Goal: Download file/media

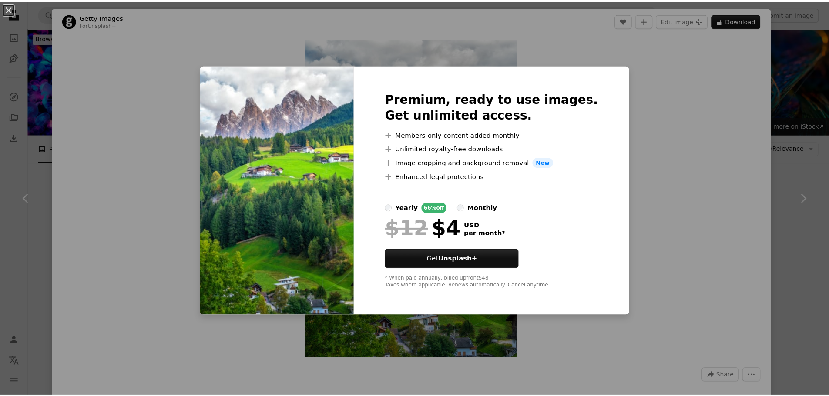
scroll to position [348, 0]
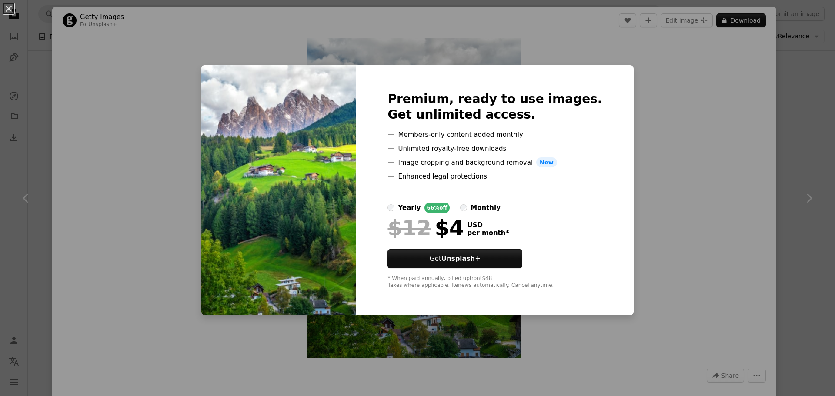
click at [261, 173] on img at bounding box center [278, 190] width 155 height 251
click at [10, 10] on button "An X shape" at bounding box center [8, 8] width 10 height 10
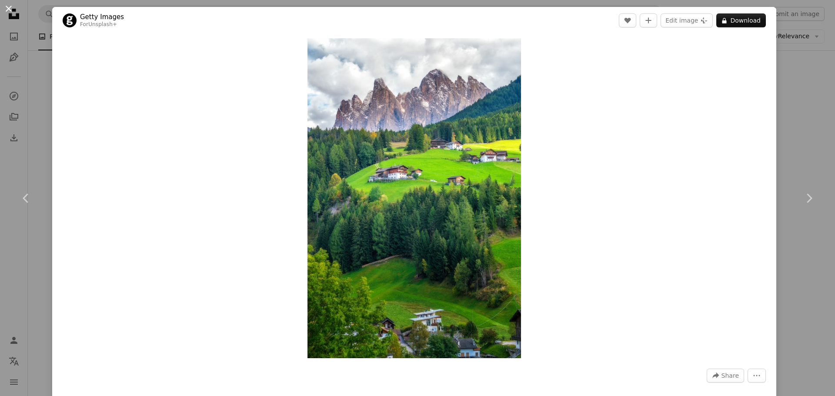
click at [6, 3] on button "An X shape" at bounding box center [8, 8] width 10 height 10
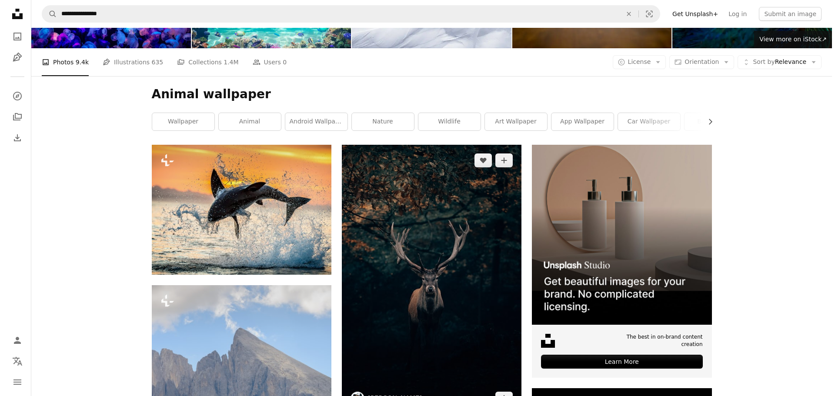
scroll to position [217, 0]
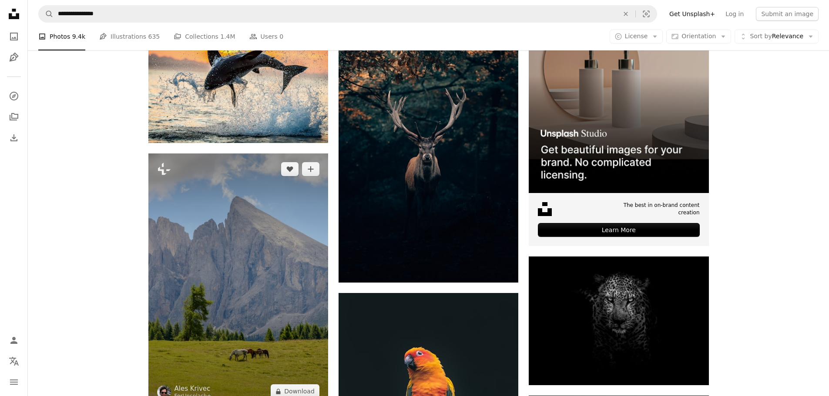
click at [232, 233] on img at bounding box center [238, 281] width 180 height 254
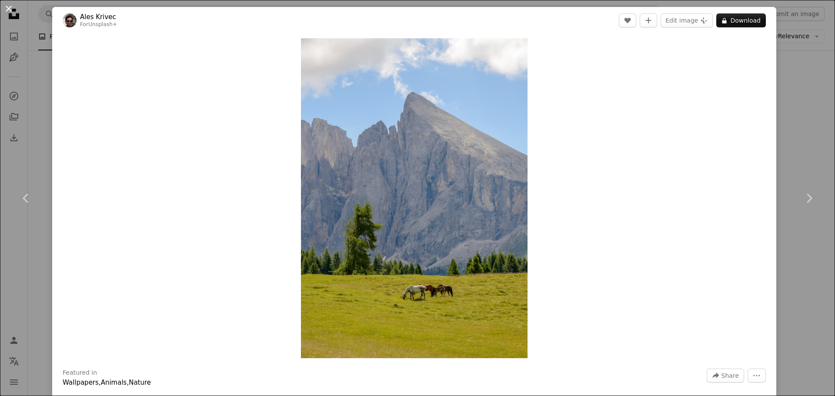
click at [5, 6] on button "An X shape" at bounding box center [8, 8] width 10 height 10
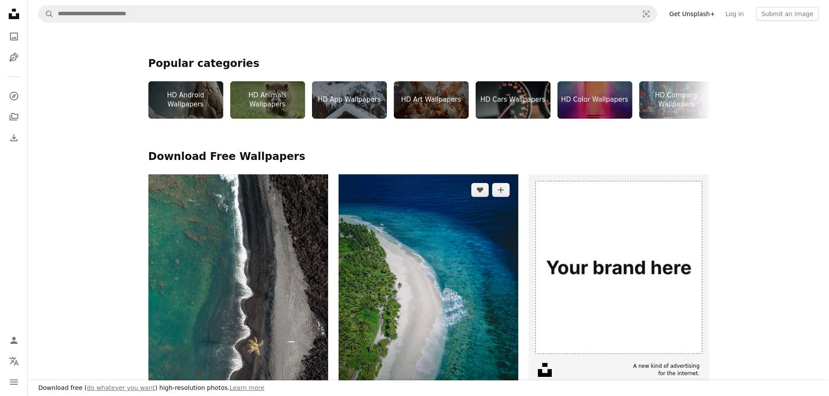
click at [475, 291] on img at bounding box center [428, 294] width 180 height 240
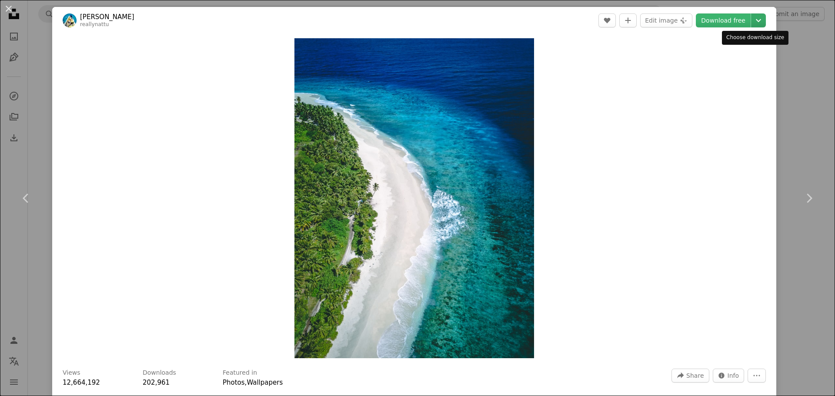
click at [755, 22] on icon "Chevron down" at bounding box center [759, 20] width 14 height 10
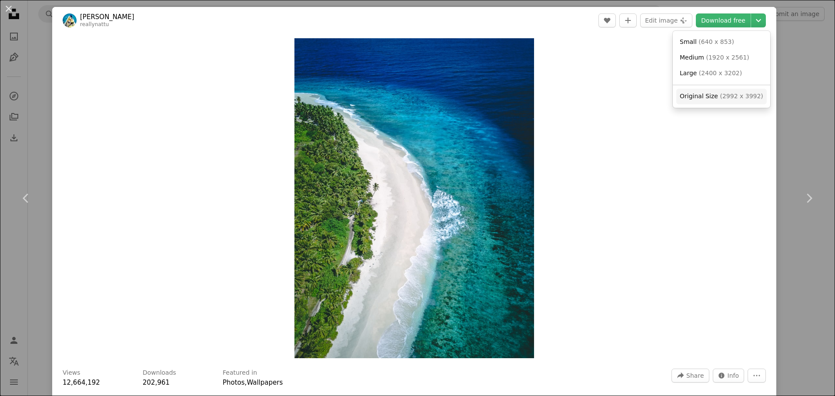
click at [725, 93] on span "( 2992 x 3992 )" at bounding box center [741, 96] width 43 height 7
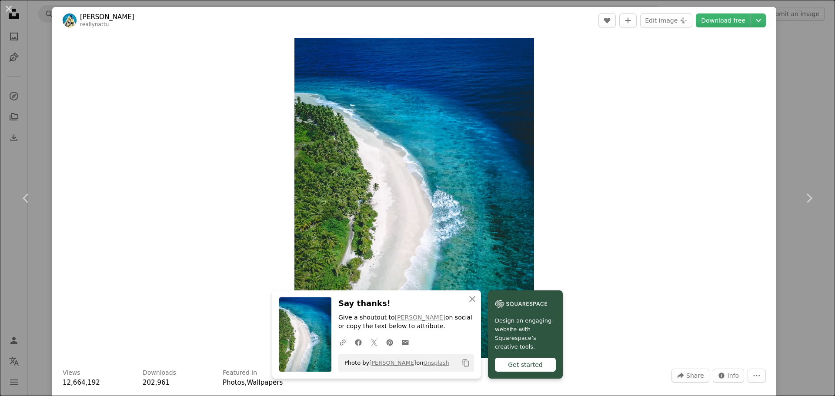
click at [656, 213] on div "Zoom in" at bounding box center [414, 198] width 724 height 329
click at [753, 21] on icon "Chevron down" at bounding box center [759, 20] width 14 height 10
click at [408, 201] on dialog "An X shape Chevron left Chevron right An X shape Close Say thanks! Give a shout…" at bounding box center [417, 198] width 835 height 396
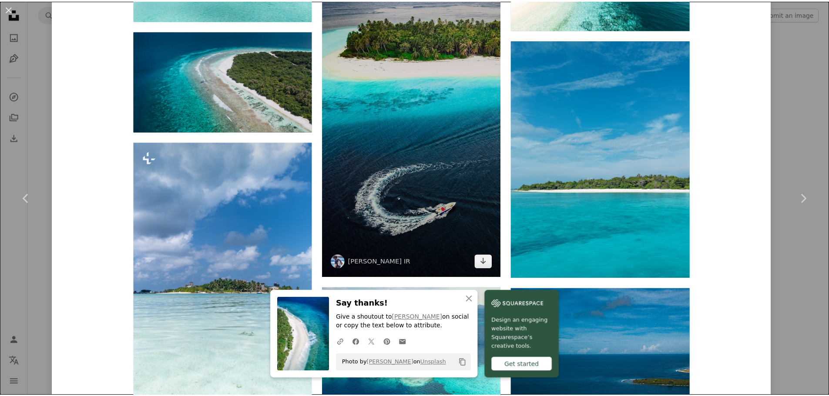
scroll to position [2697, 0]
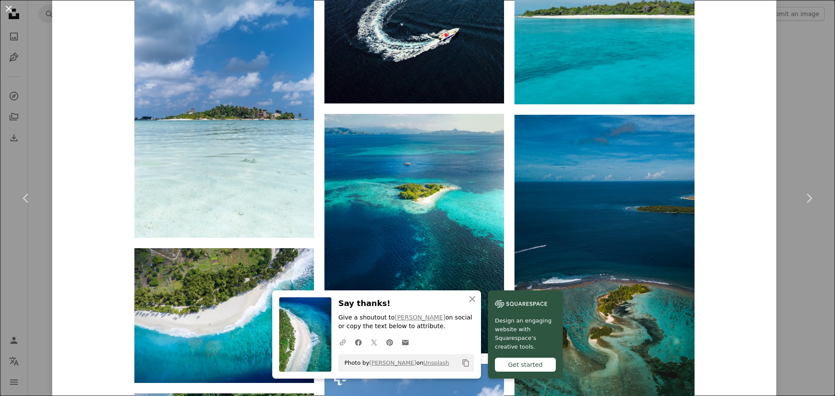
click at [8, 7] on button "An X shape" at bounding box center [8, 8] width 10 height 10
